Goal: Task Accomplishment & Management: Manage account settings

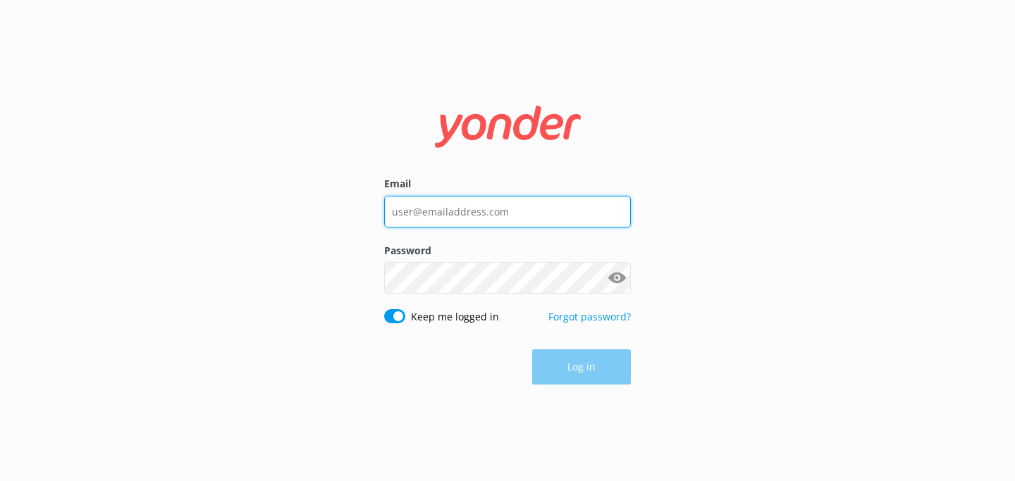
click at [454, 210] on input "Email" at bounding box center [507, 212] width 247 height 32
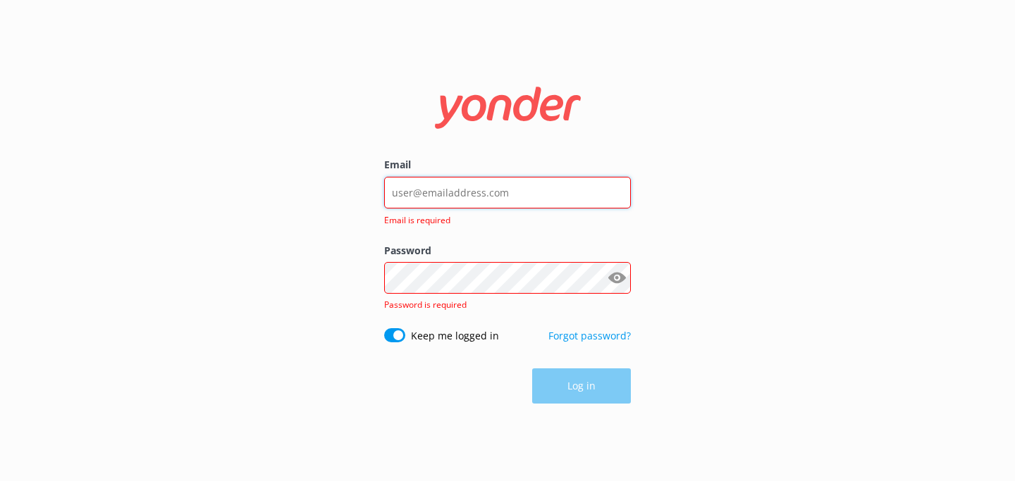
type input "[EMAIL_ADDRESS][DOMAIN_NAME]"
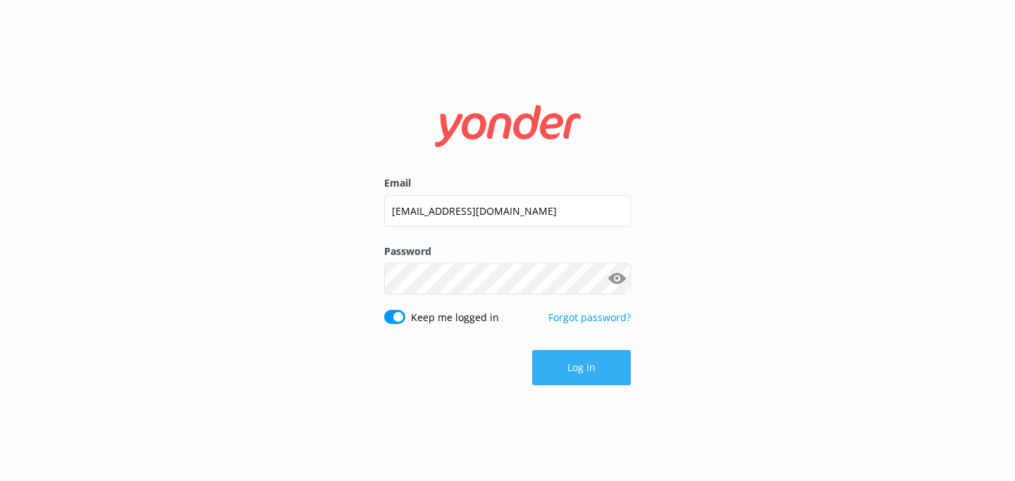
click at [603, 367] on button "Log in" at bounding box center [581, 367] width 99 height 35
